Goal: Task Accomplishment & Management: Complete application form

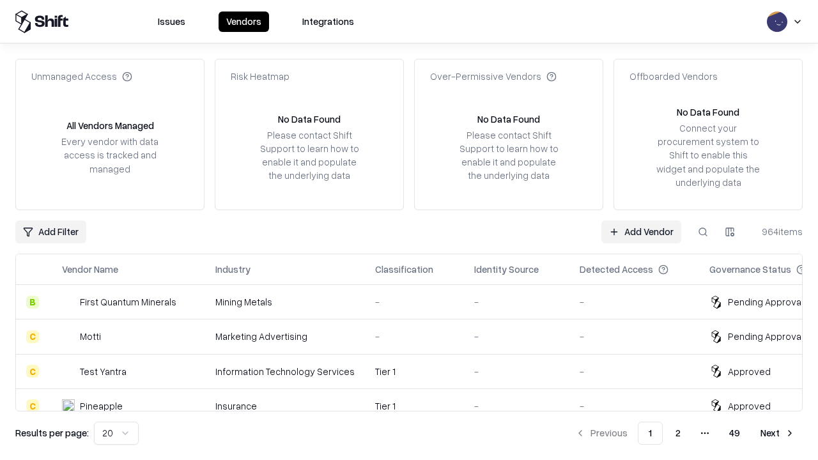
click at [641, 231] on link "Add Vendor" at bounding box center [641, 231] width 80 height 23
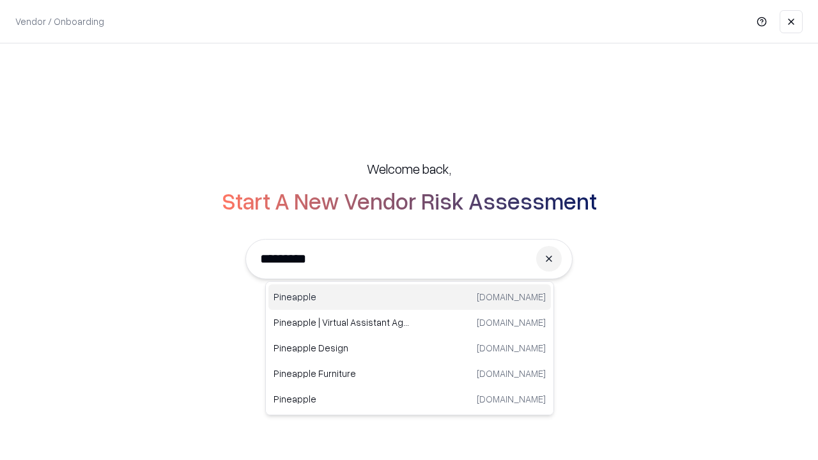
click at [409, 297] on div "Pineapple [DOMAIN_NAME]" at bounding box center [409, 297] width 282 height 26
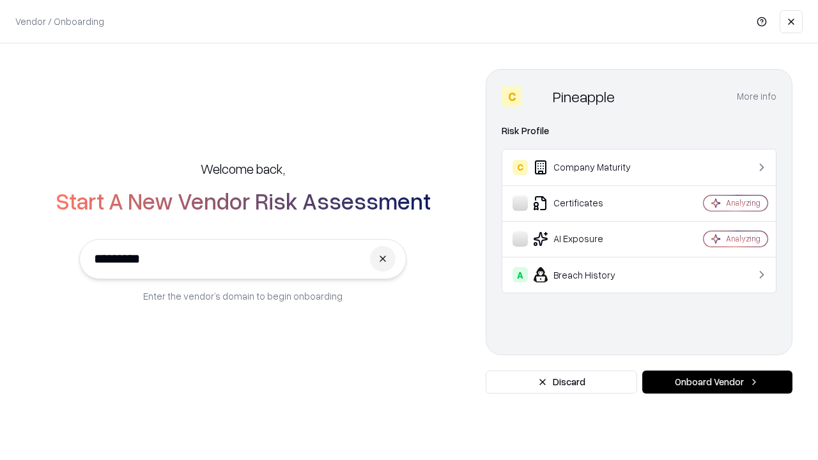
type input "*********"
click at [717, 382] on button "Onboard Vendor" at bounding box center [717, 381] width 150 height 23
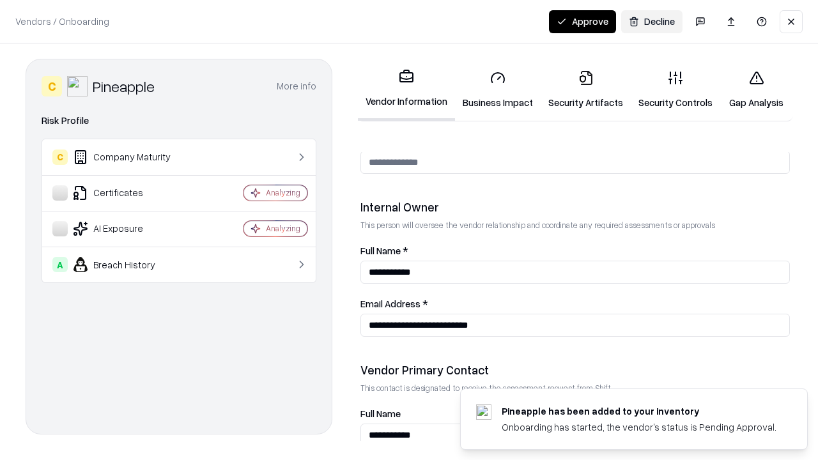
scroll to position [662, 0]
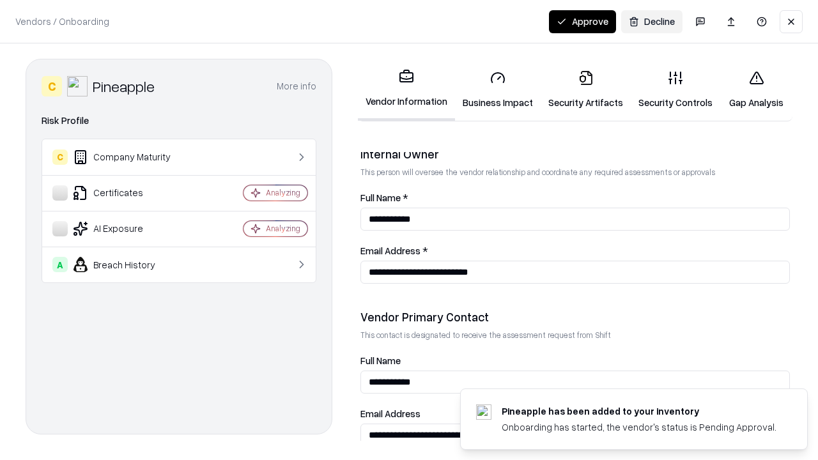
click at [498, 89] on link "Business Impact" at bounding box center [498, 89] width 86 height 59
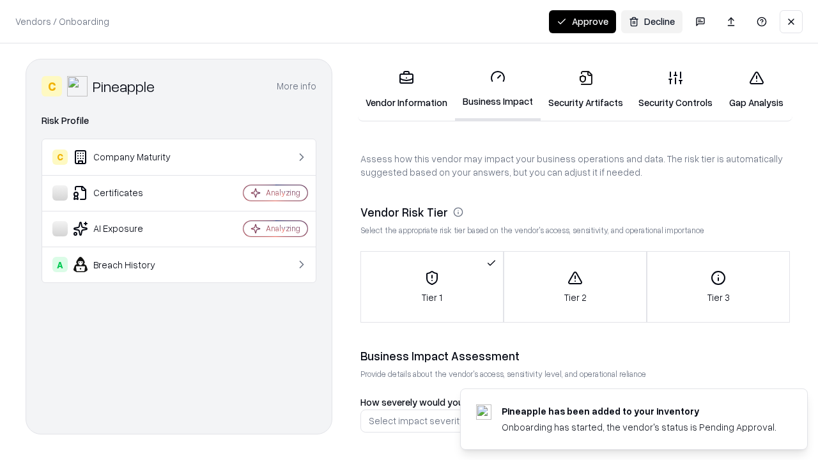
click at [582, 21] on button "Approve" at bounding box center [582, 21] width 67 height 23
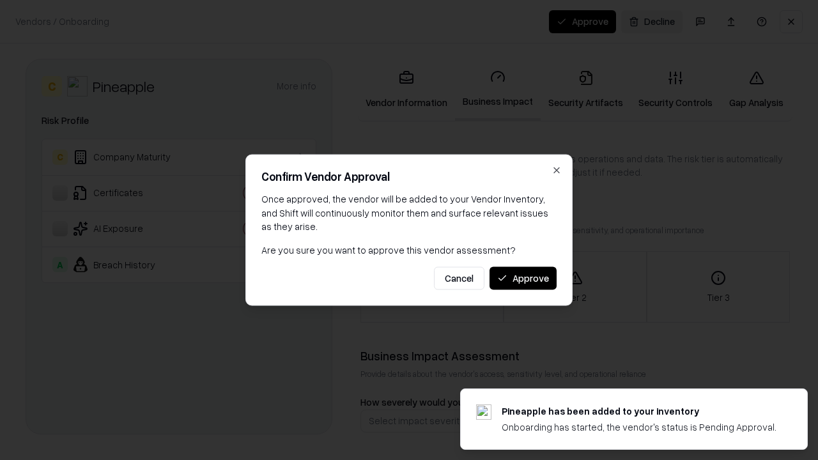
click at [522, 278] on button "Approve" at bounding box center [522, 277] width 67 height 23
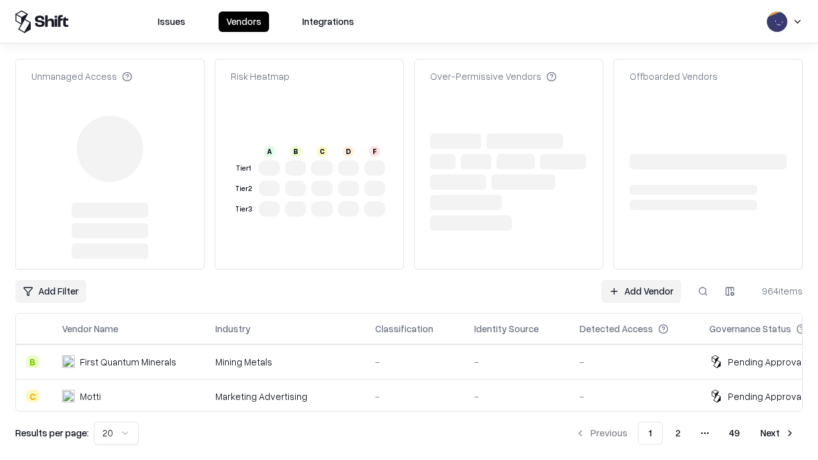
click at [641, 280] on link "Add Vendor" at bounding box center [641, 291] width 80 height 23
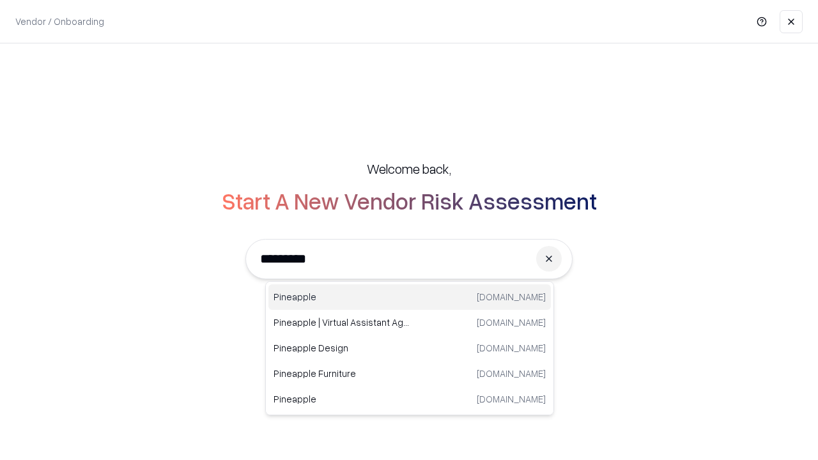
click at [409, 297] on div "Pineapple [DOMAIN_NAME]" at bounding box center [409, 297] width 282 height 26
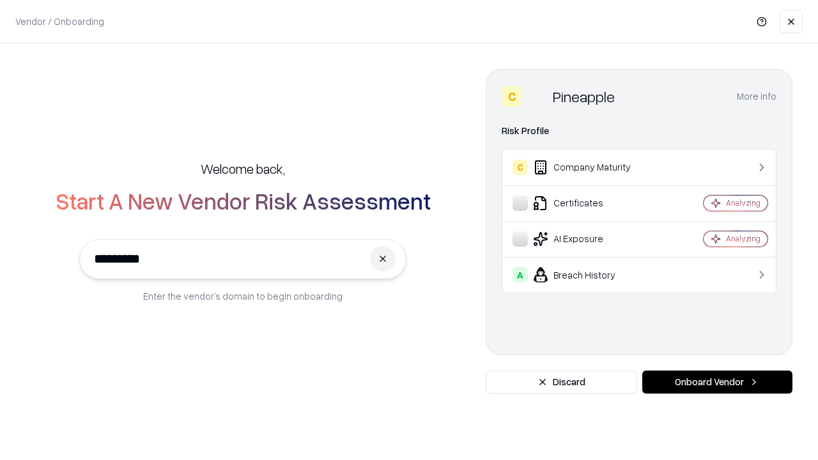
type input "*********"
click at [717, 382] on button "Onboard Vendor" at bounding box center [717, 381] width 150 height 23
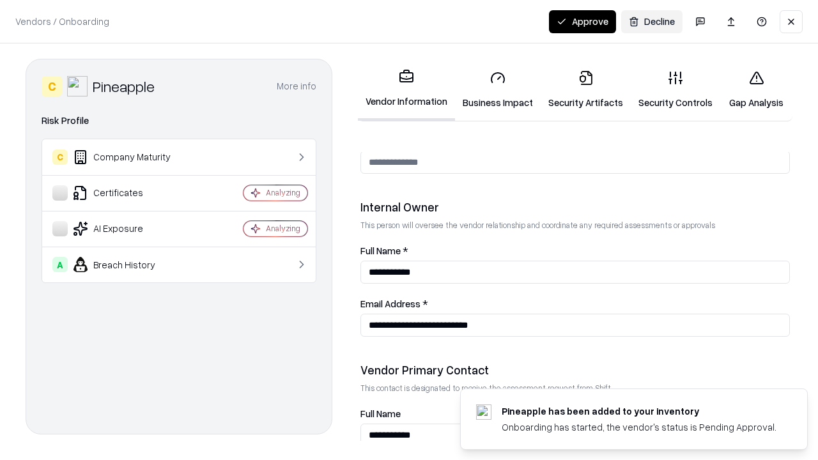
scroll to position [662, 0]
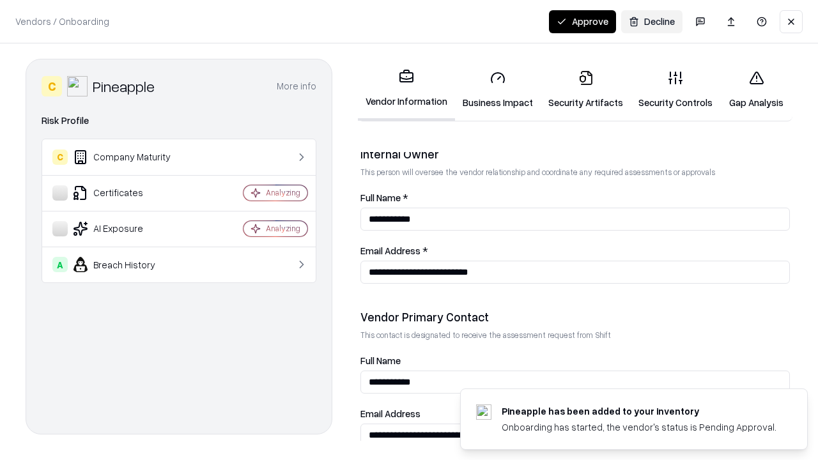
click at [582, 21] on button "Approve" at bounding box center [582, 21] width 67 height 23
